Goal: Task Accomplishment & Management: Manage account settings

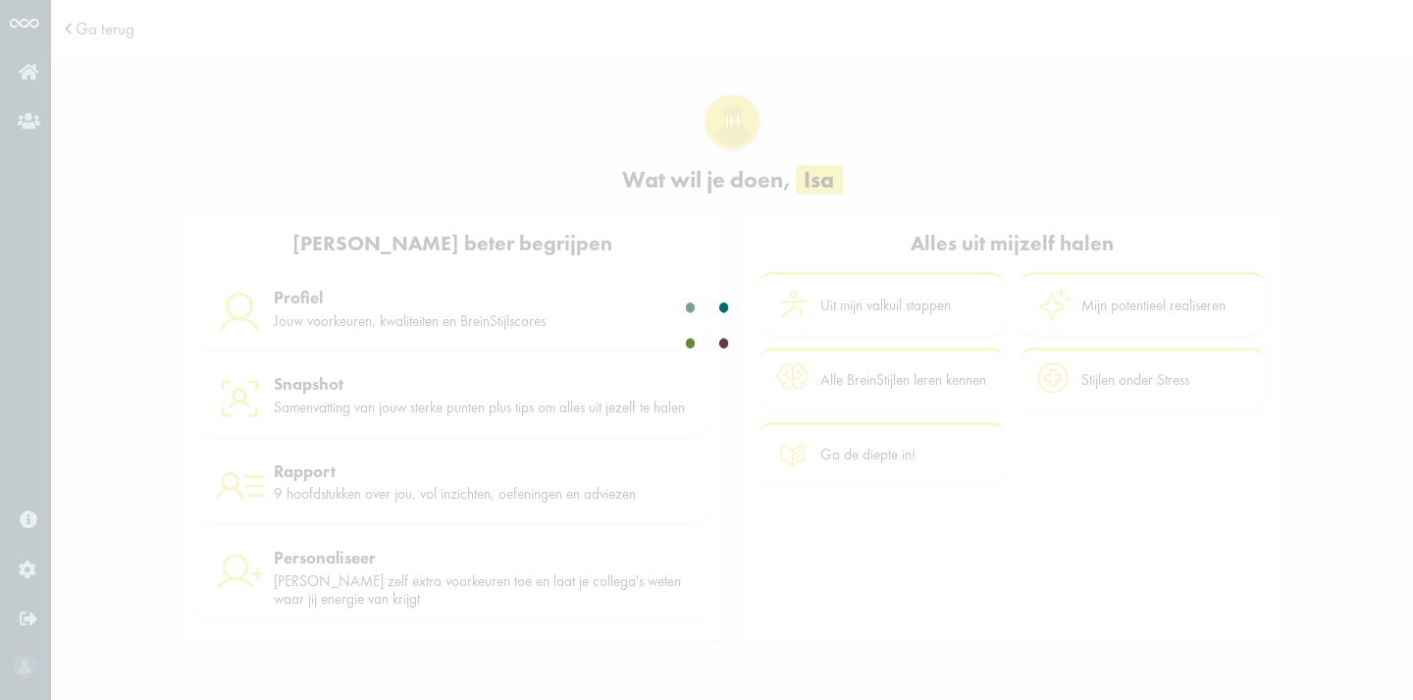
click at [762, 313] on div at bounding box center [707, 350] width 123 height 74
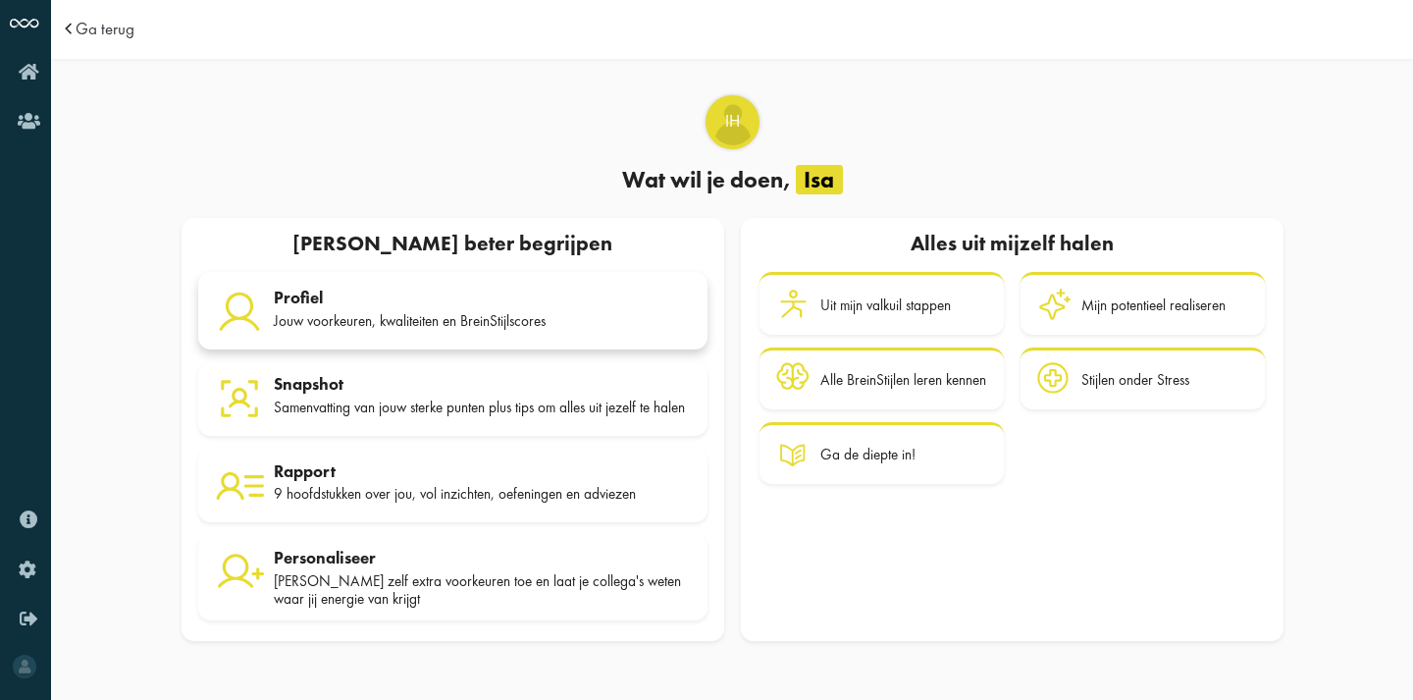
click at [528, 313] on div "Jouw voorkeuren, kwaliteiten en BreinStijlscores" at bounding box center [482, 321] width 417 height 18
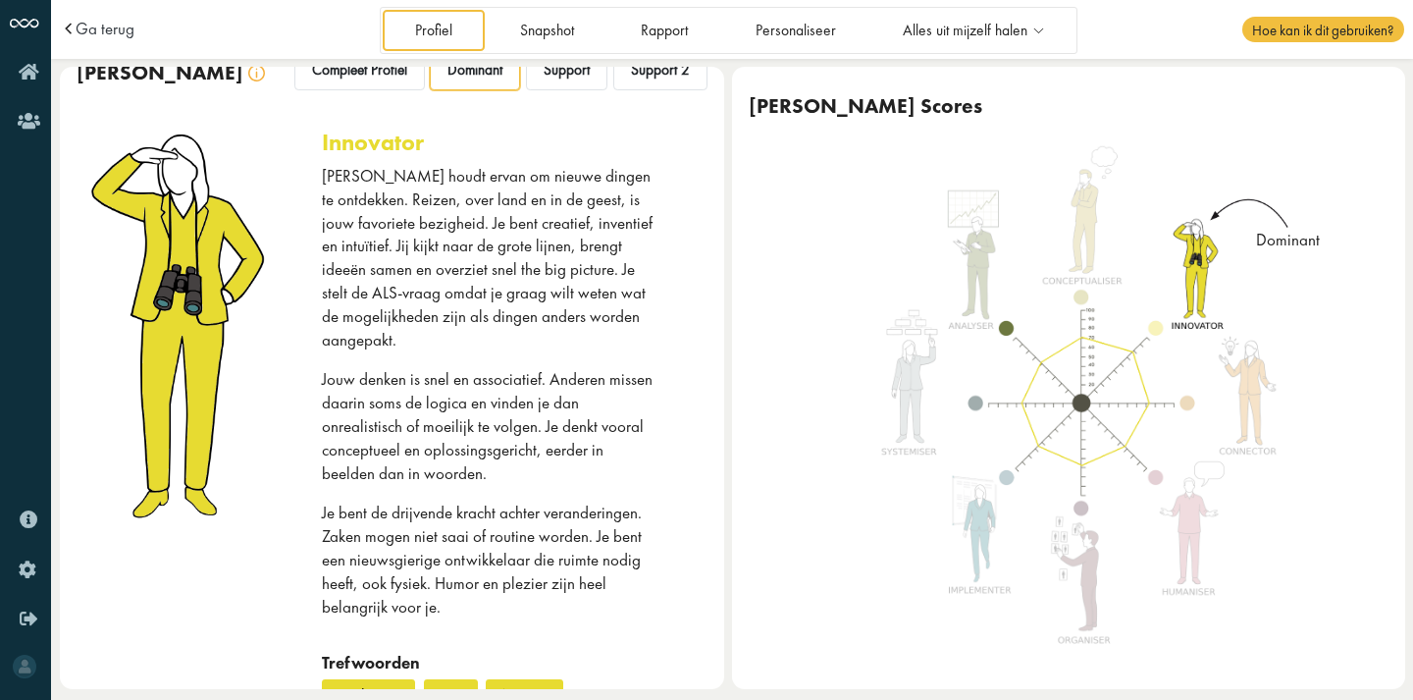
scroll to position [34, 0]
